Goal: Check status: Check status

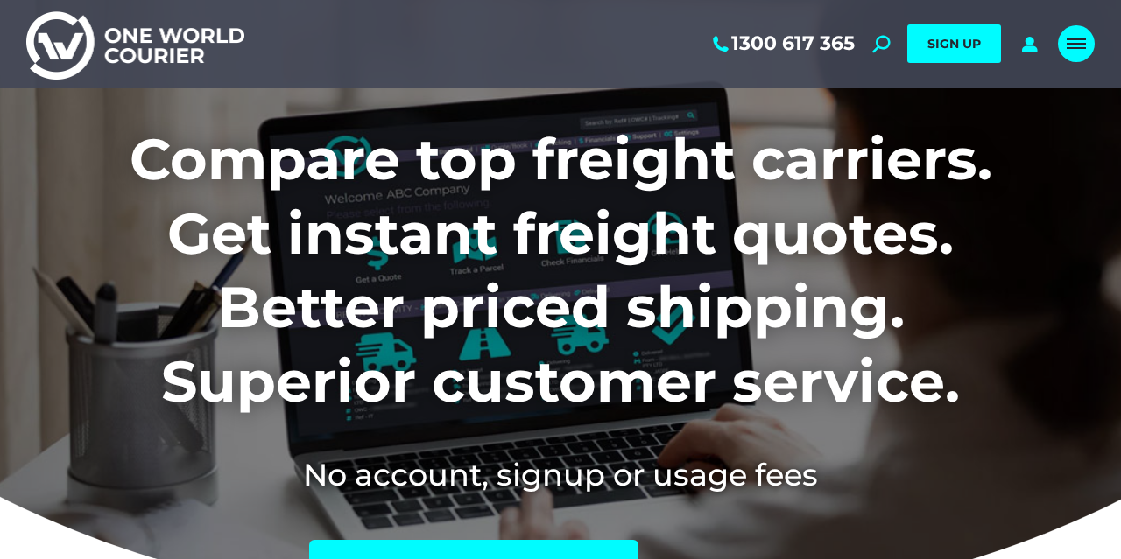
click at [1071, 31] on link "Mobile menu icon" at bounding box center [1076, 43] width 37 height 37
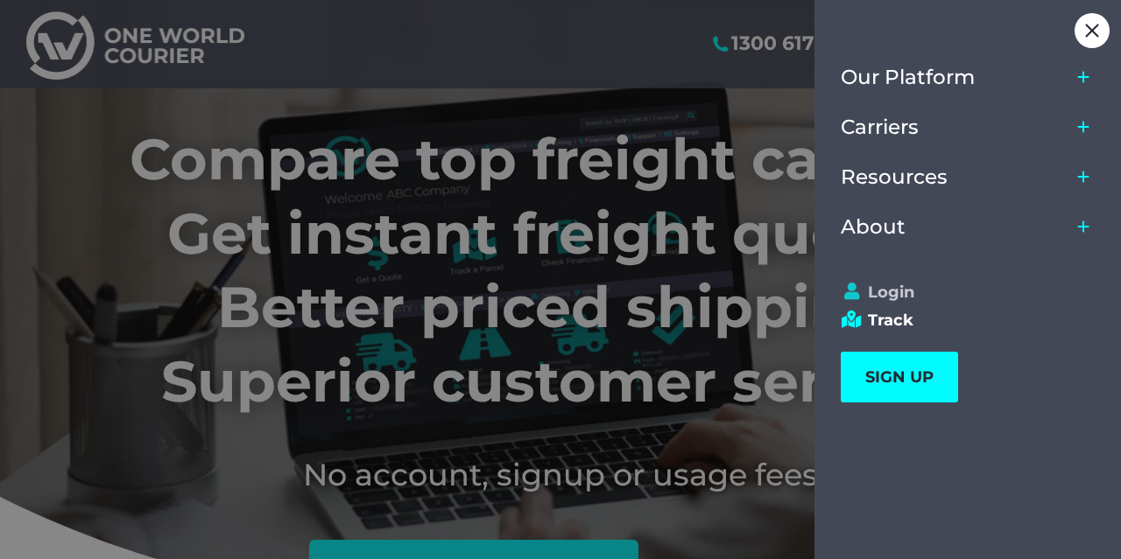
click at [896, 290] on link "Login" at bounding box center [960, 292] width 238 height 19
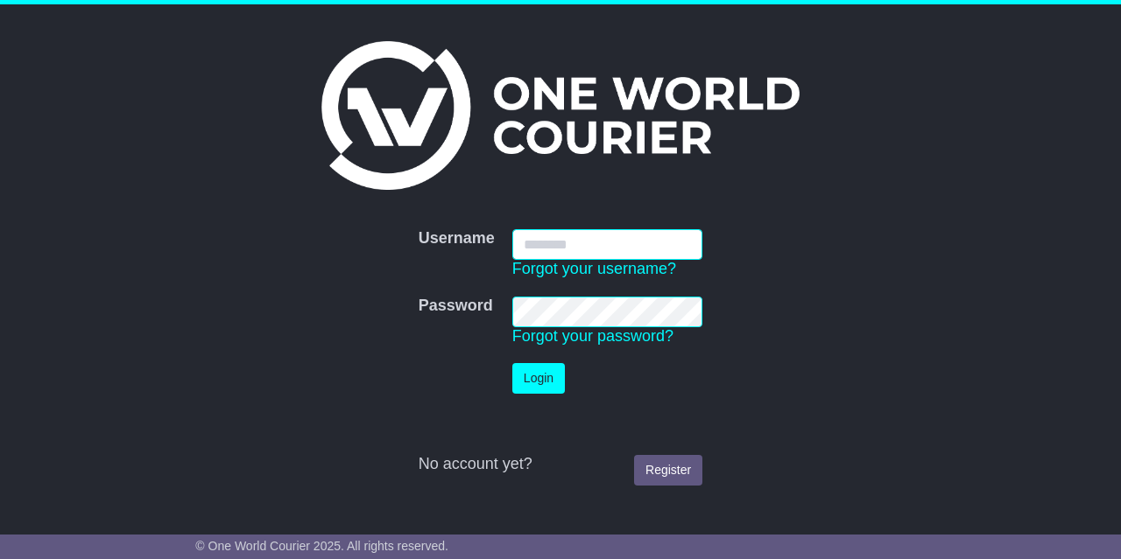
click at [631, 250] on input "Username" at bounding box center [607, 244] width 190 height 31
type input "**********"
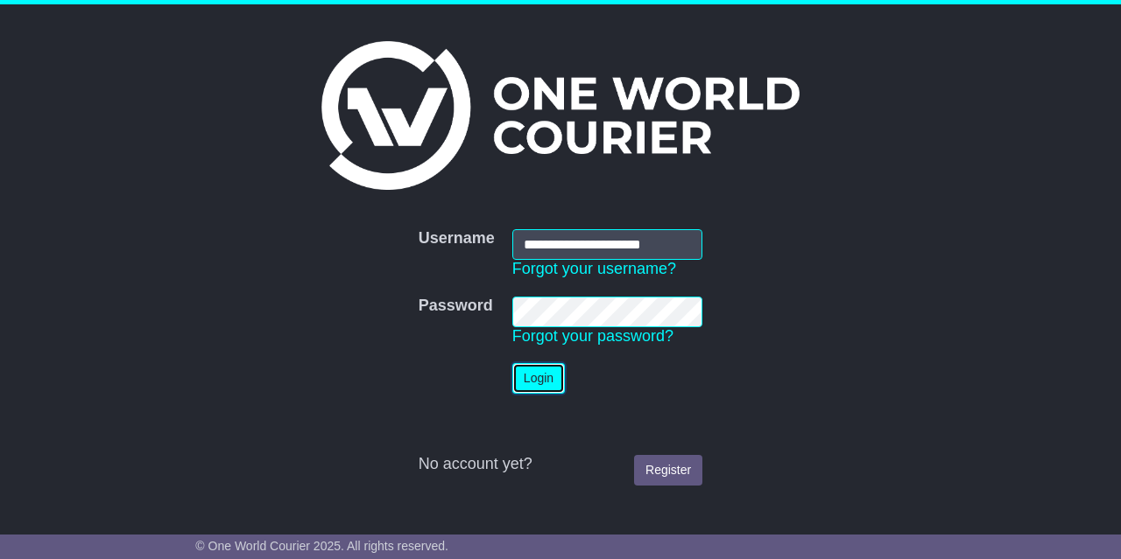
click at [541, 379] on button "Login" at bounding box center [538, 378] width 53 height 31
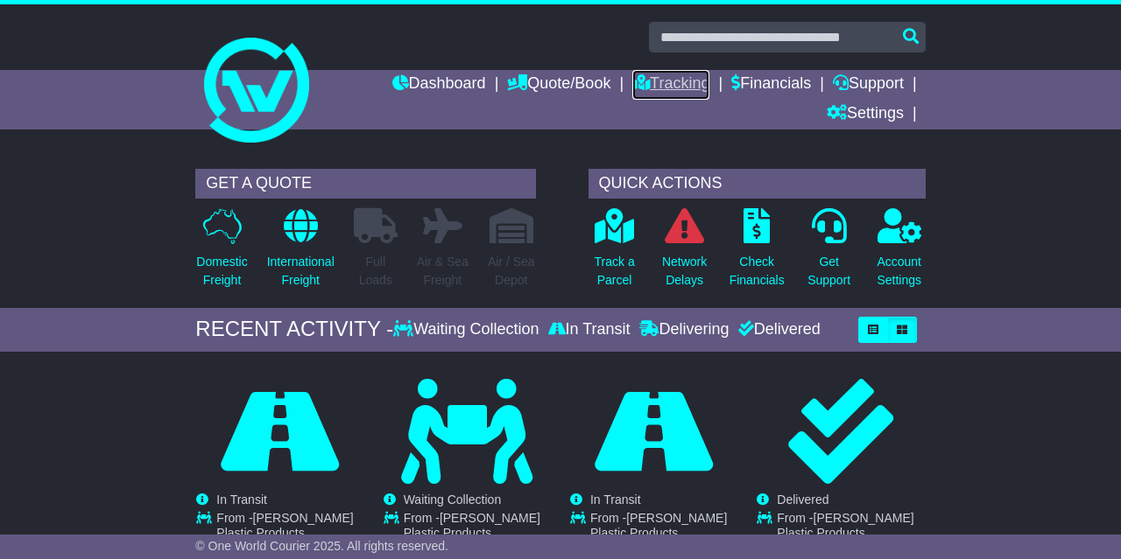
click at [682, 83] on link "Tracking" at bounding box center [670, 85] width 77 height 30
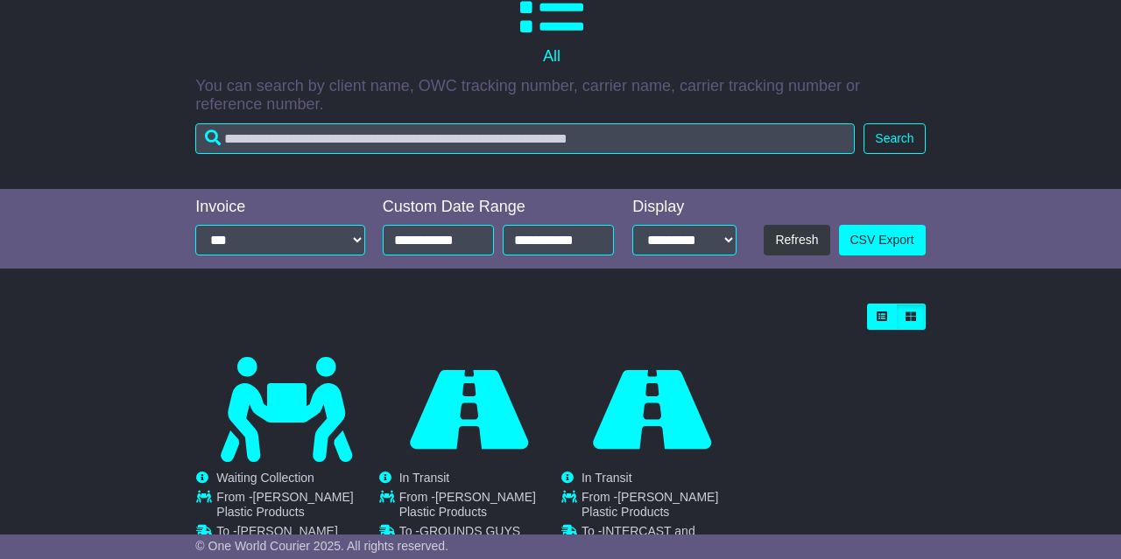
scroll to position [470, 0]
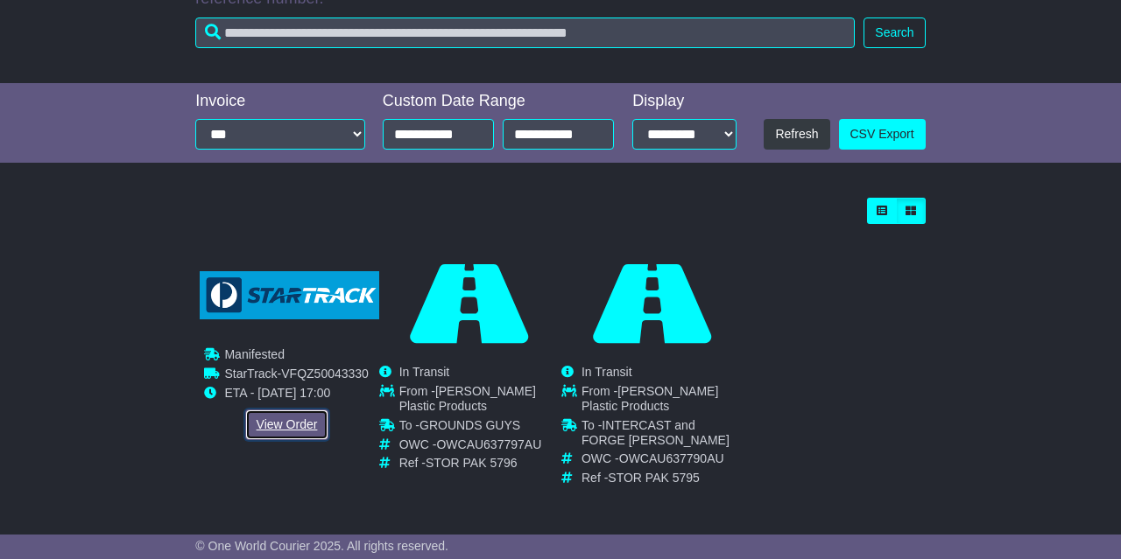
click at [288, 428] on link "View Order" at bounding box center [287, 425] width 84 height 31
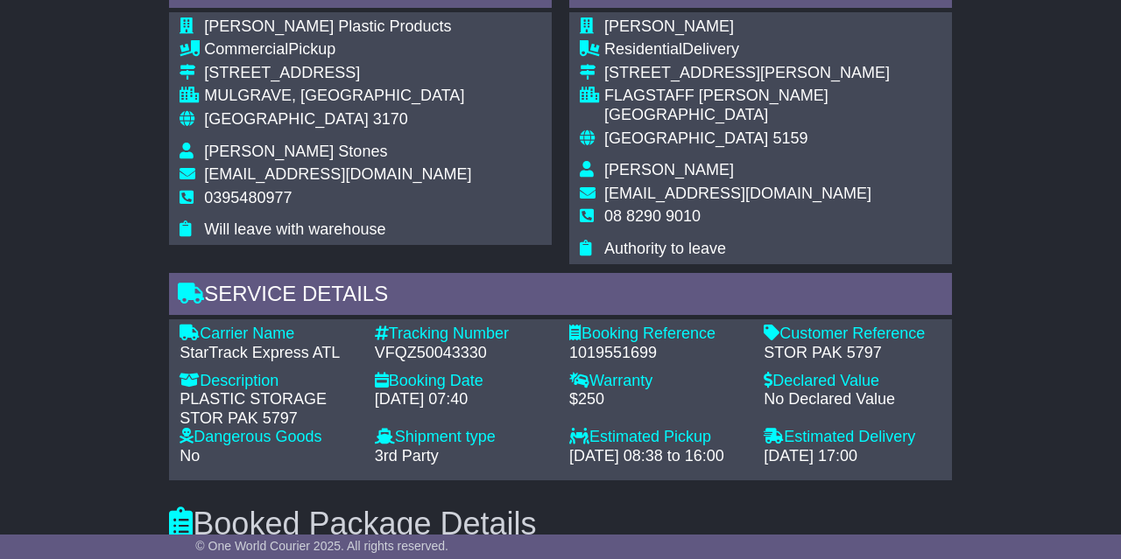
scroll to position [1184, 0]
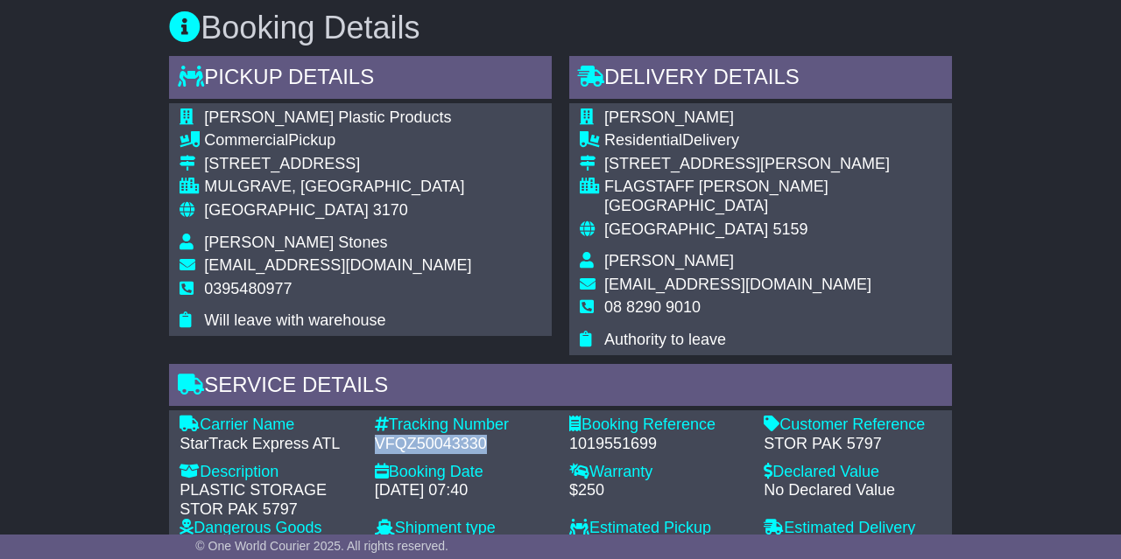
drag, startPoint x: 376, startPoint y: 435, endPoint x: 486, endPoint y: 433, distance: 109.5
click at [486, 435] on div "VFQZ50043330" at bounding box center [463, 444] width 177 height 19
copy div "VFQZ50043330"
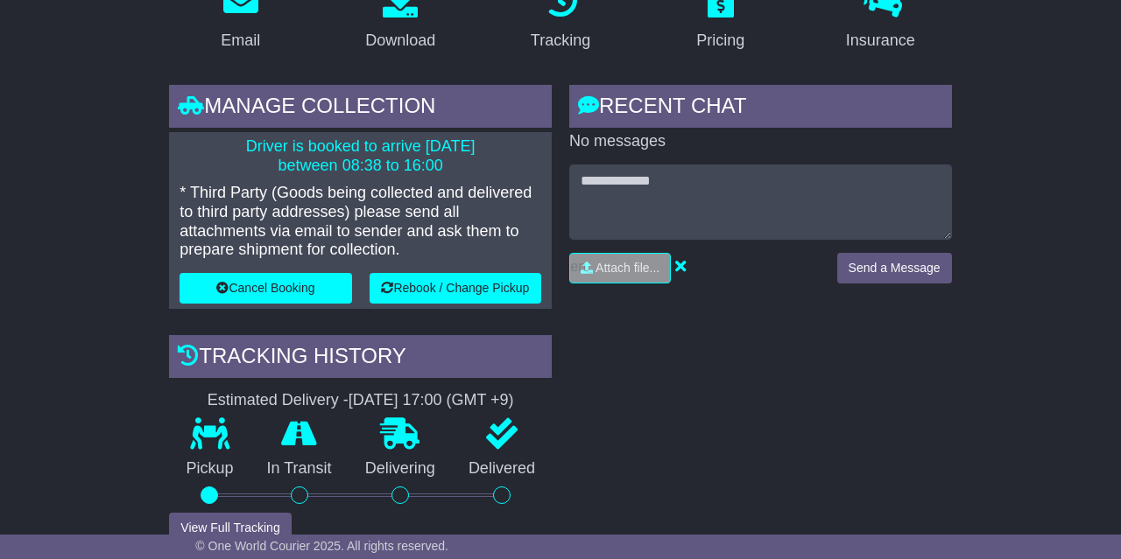
scroll to position [0, 0]
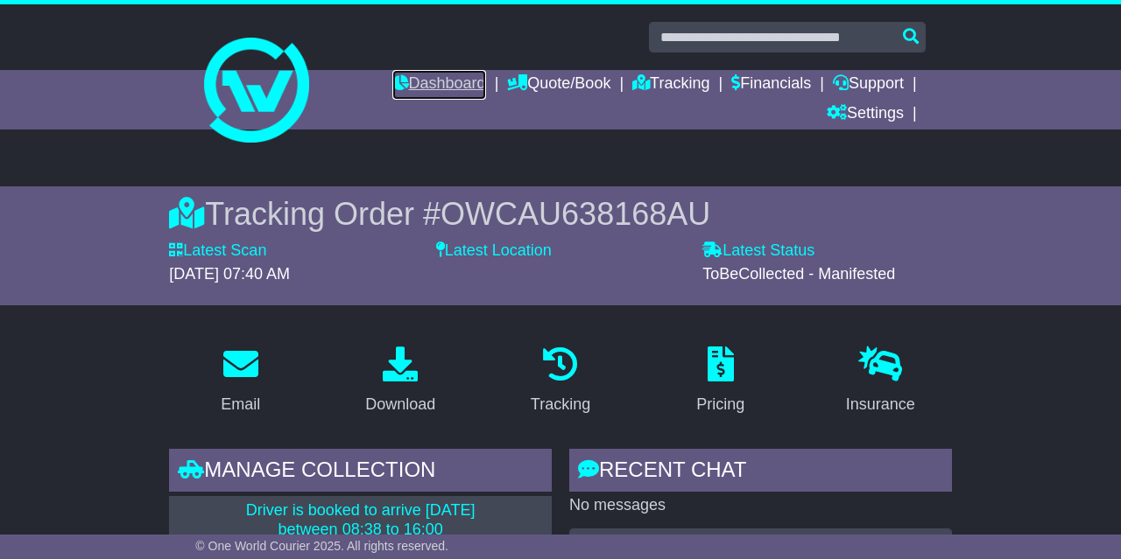
click at [442, 81] on link "Dashboard" at bounding box center [439, 85] width 94 height 30
